Goal: Transaction & Acquisition: Purchase product/service

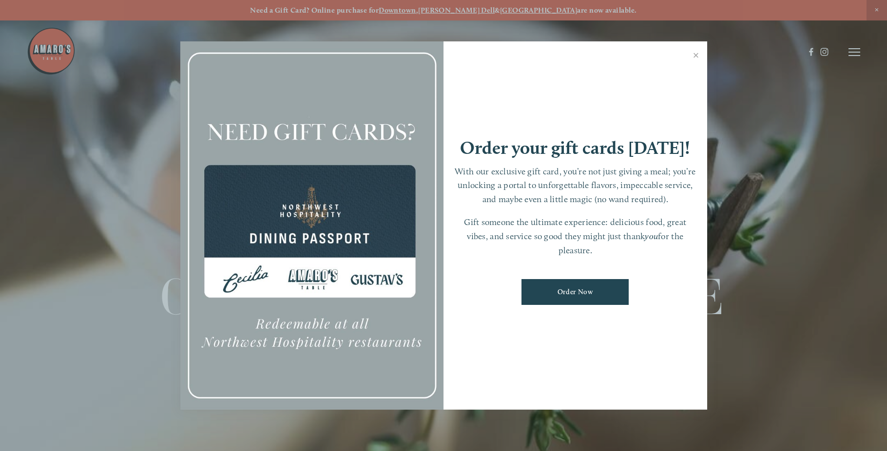
click at [852, 56] on div at bounding box center [443, 225] width 887 height 451
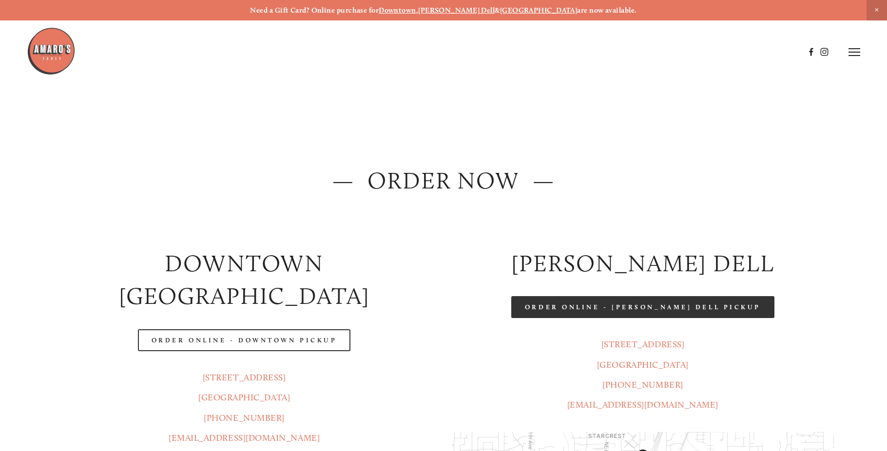
click at [700, 306] on link "Order Online - [PERSON_NAME] Dell Pickup" at bounding box center [642, 307] width 263 height 22
